Goal: Task Accomplishment & Management: Manage account settings

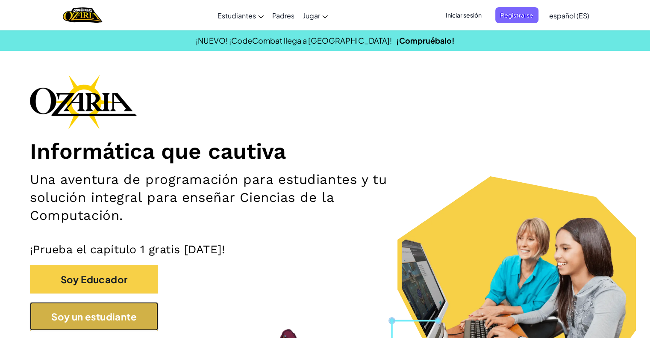
click at [153, 312] on button "Soy un estudiante" at bounding box center [94, 316] width 128 height 29
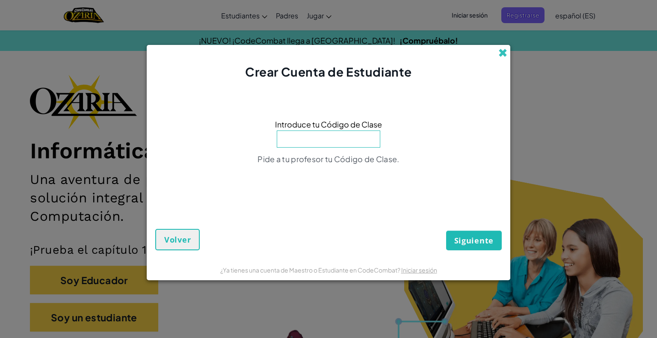
click at [501, 51] on span at bounding box center [502, 52] width 9 height 9
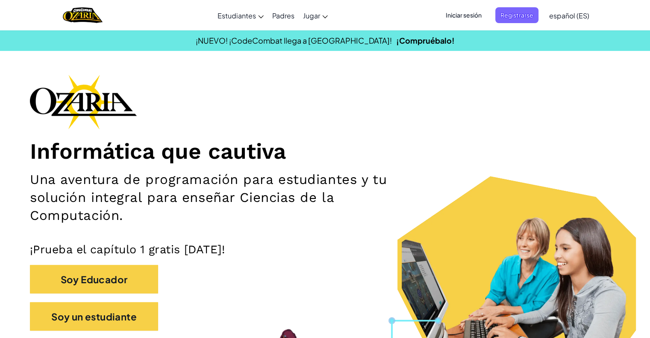
click at [468, 28] on div "Cambiar modo de navegación Estudiantes Crear Cuenta Gratis. Soluciones para esc…" at bounding box center [325, 15] width 654 height 30
click at [460, 13] on font "Iniciar sesión" at bounding box center [464, 15] width 36 height 8
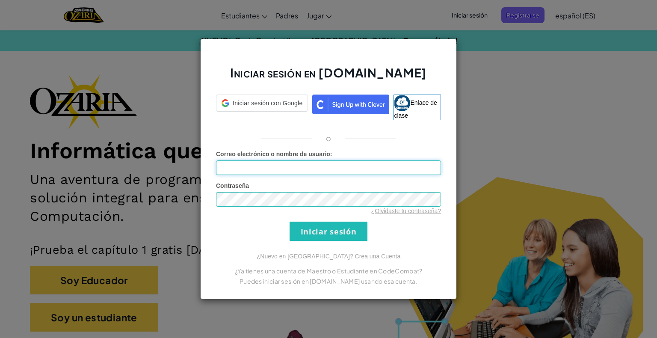
type input "[EMAIL_ADDRESS][DOMAIN_NAME]"
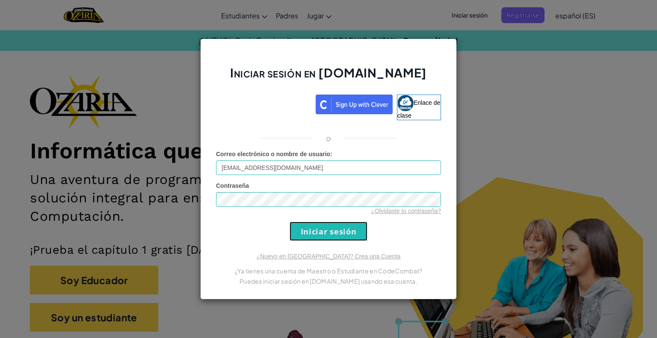
click at [335, 225] on input "Iniciar sesión" at bounding box center [328, 230] width 78 height 19
